Goal: Task Accomplishment & Management: Manage account settings

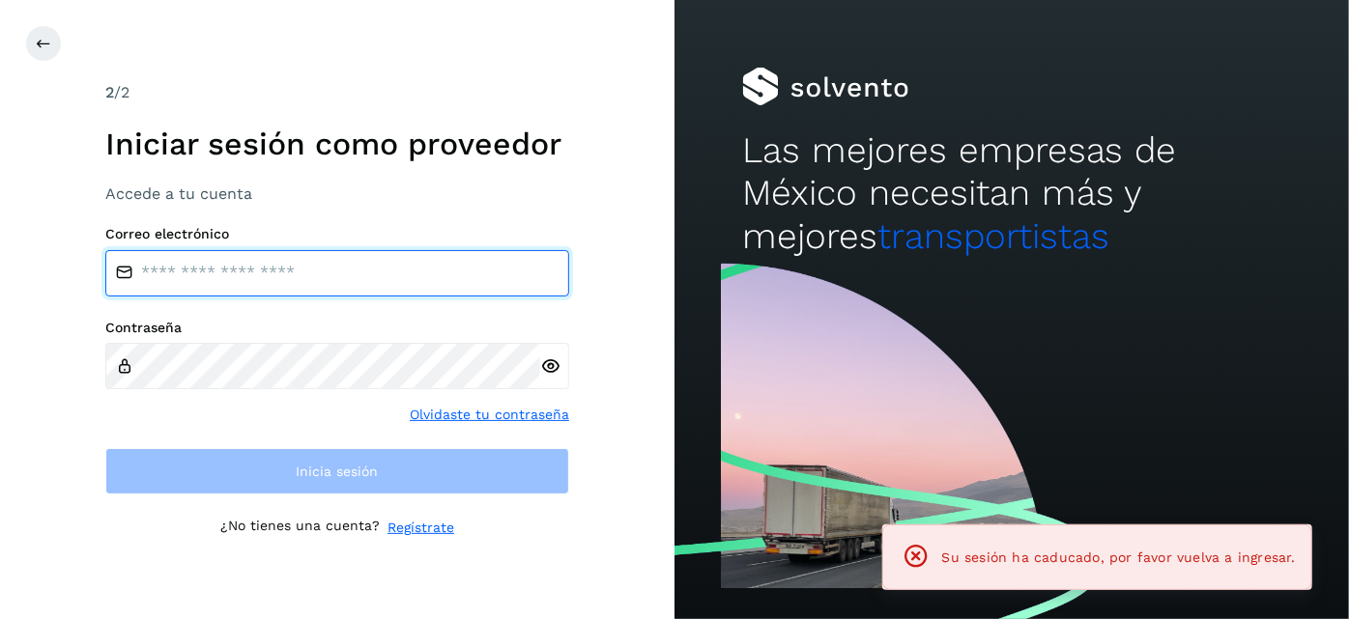
type input "**********"
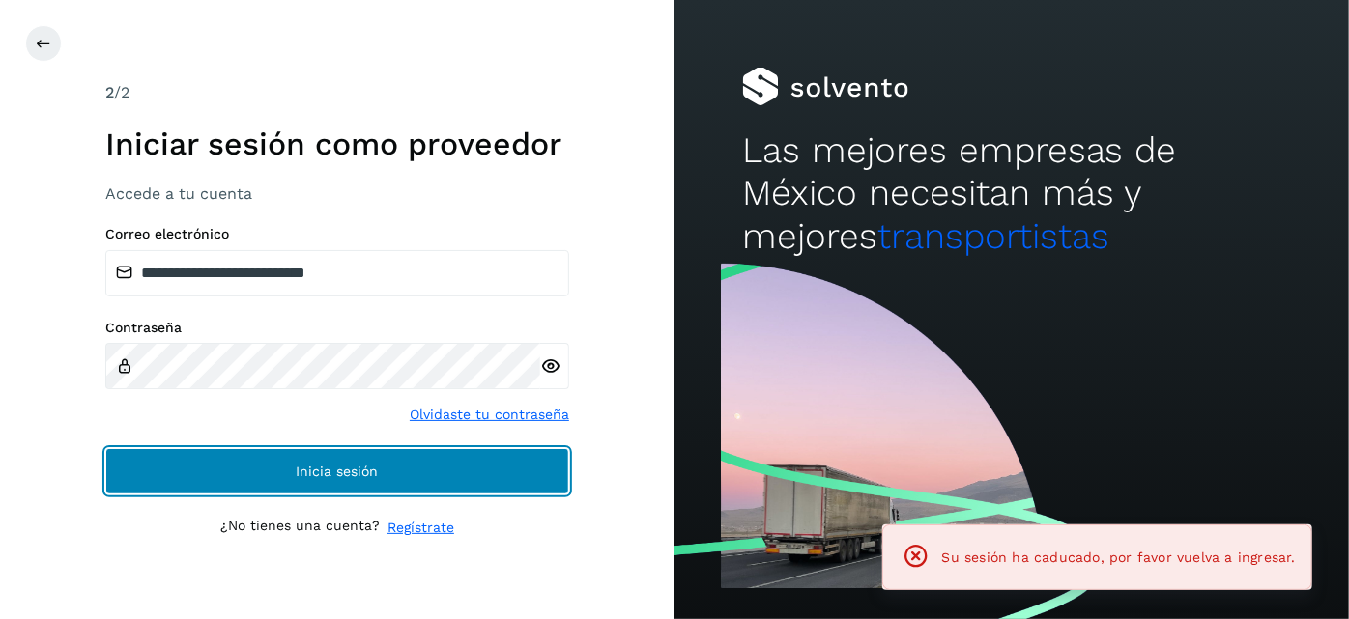
click at [449, 466] on button "Inicia sesión" at bounding box center [337, 471] width 464 height 46
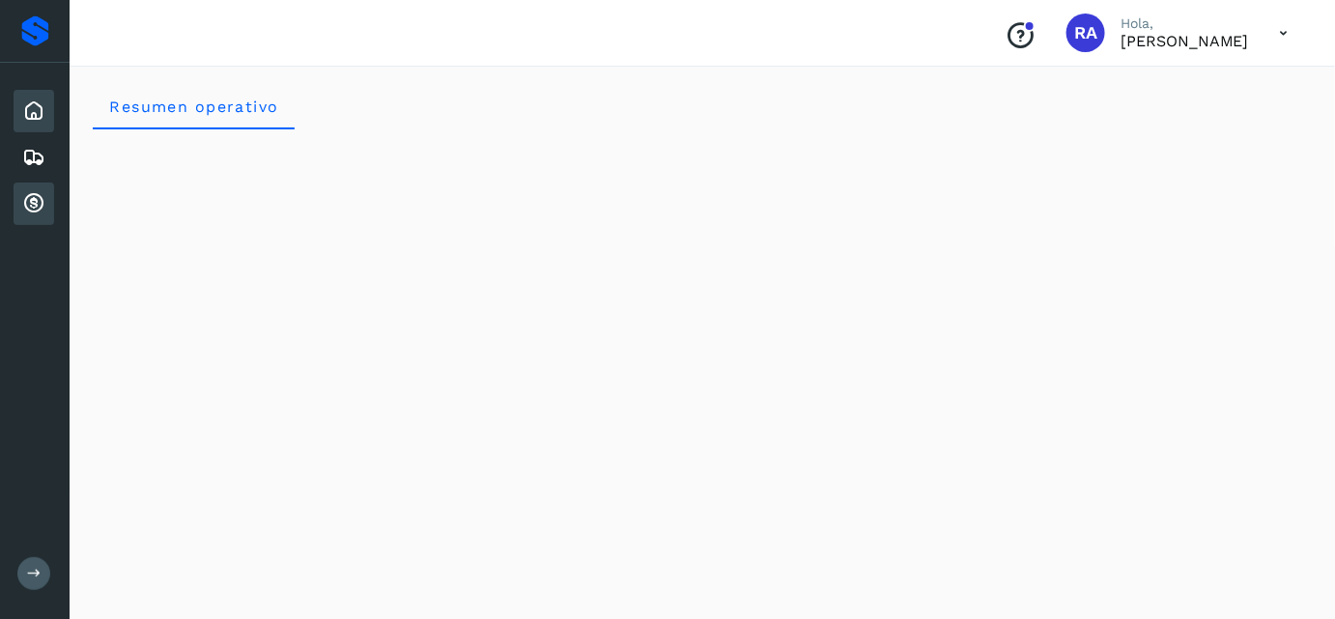
click at [30, 205] on icon at bounding box center [33, 203] width 23 height 23
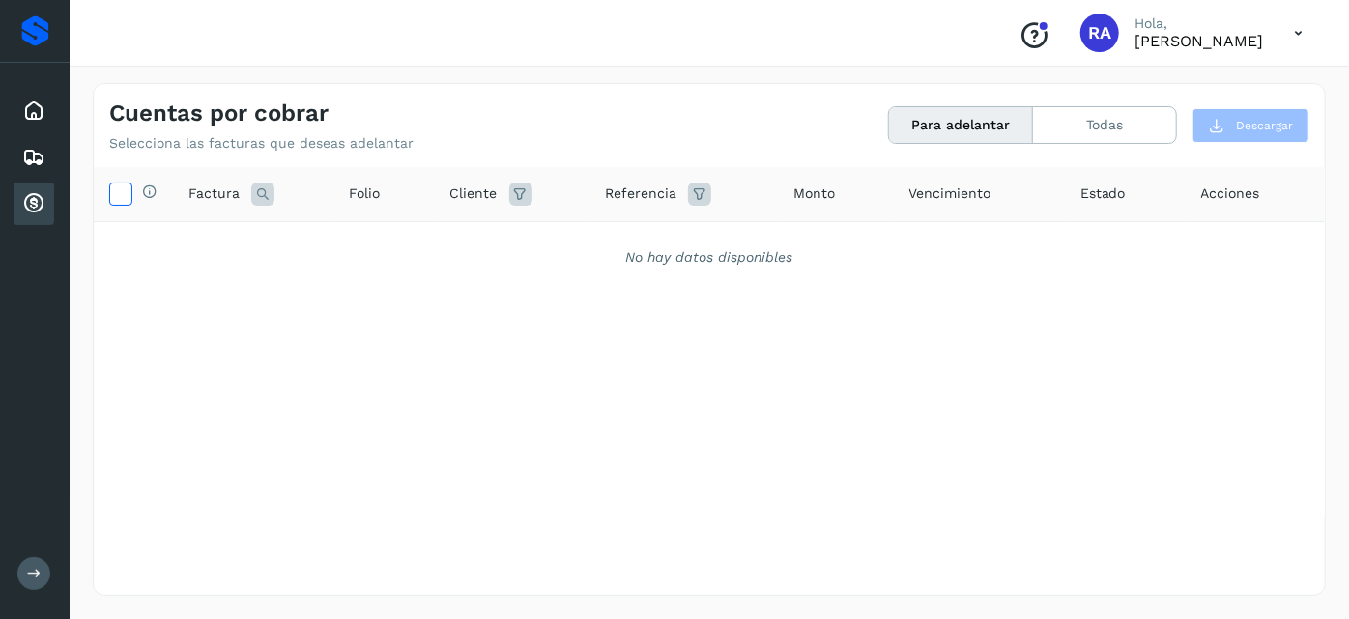
click at [111, 197] on icon at bounding box center [120, 193] width 20 height 20
click at [1105, 124] on button "Todas" at bounding box center [1104, 125] width 143 height 36
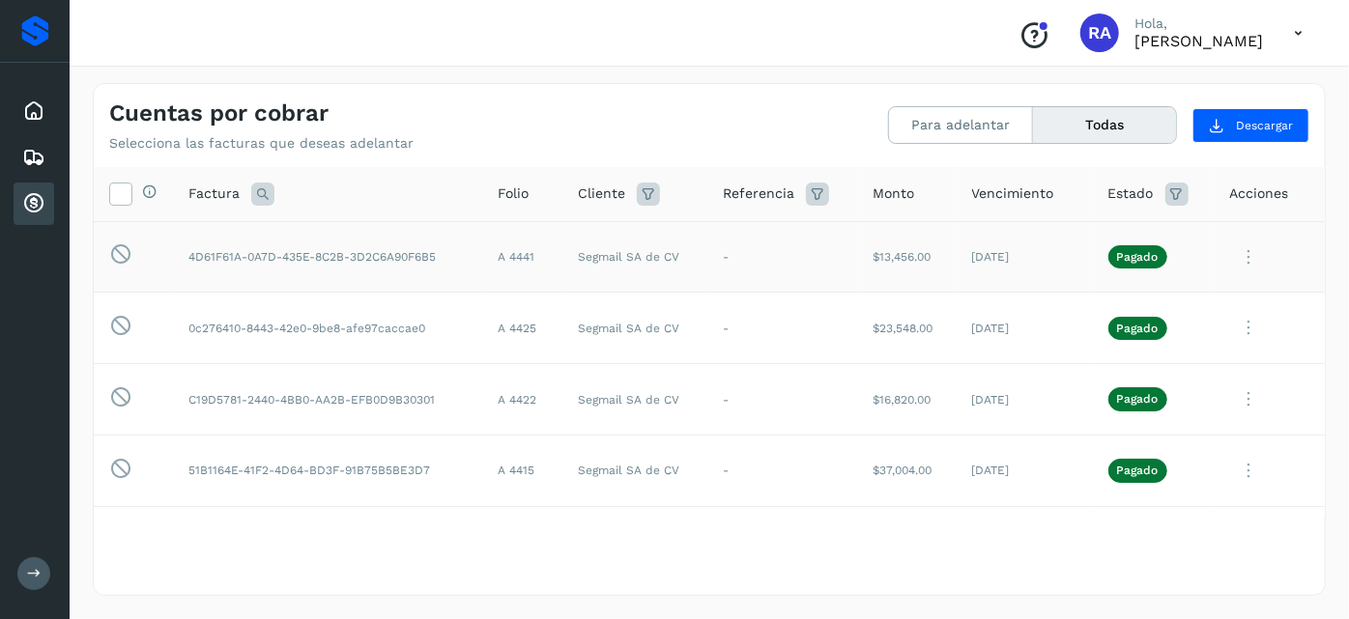
click at [1239, 255] on icon at bounding box center [1248, 258] width 39 height 40
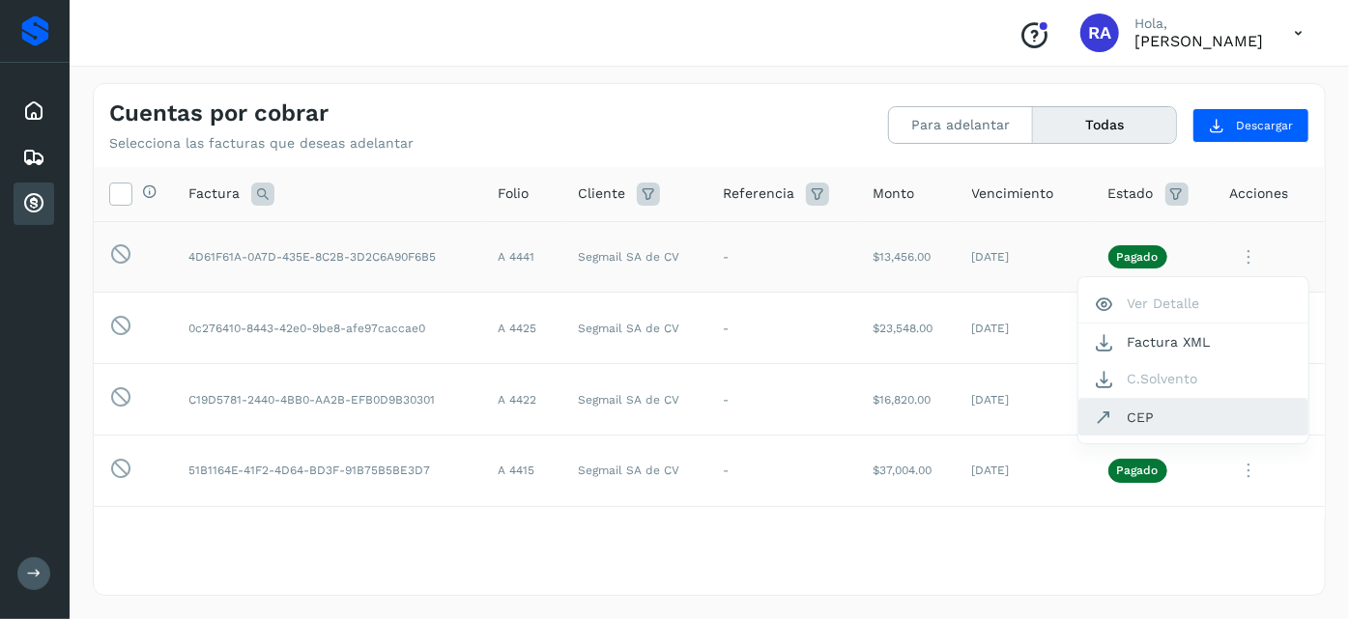
click at [1145, 415] on button "CEP" at bounding box center [1193, 417] width 230 height 37
